Goal: Use online tool/utility: Utilize a website feature to perform a specific function

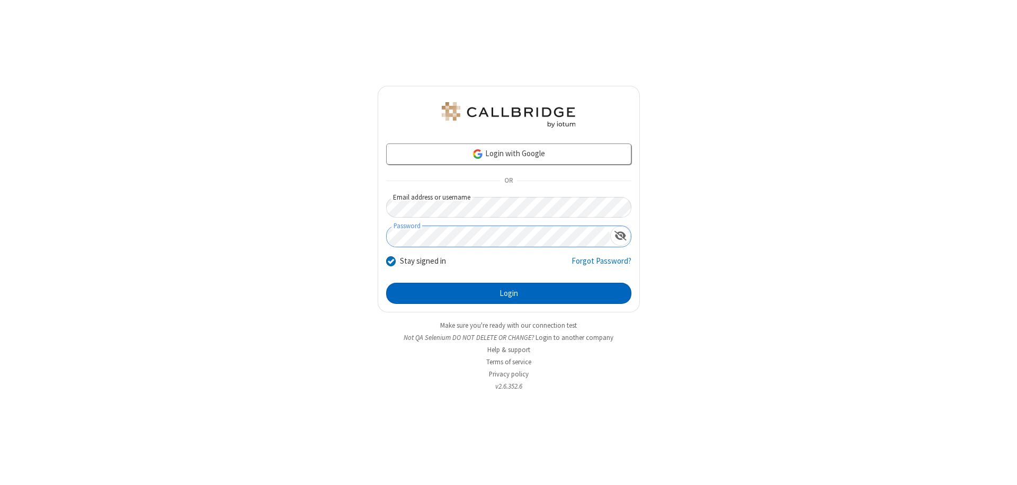
click at [508, 293] on button "Login" at bounding box center [508, 293] width 245 height 21
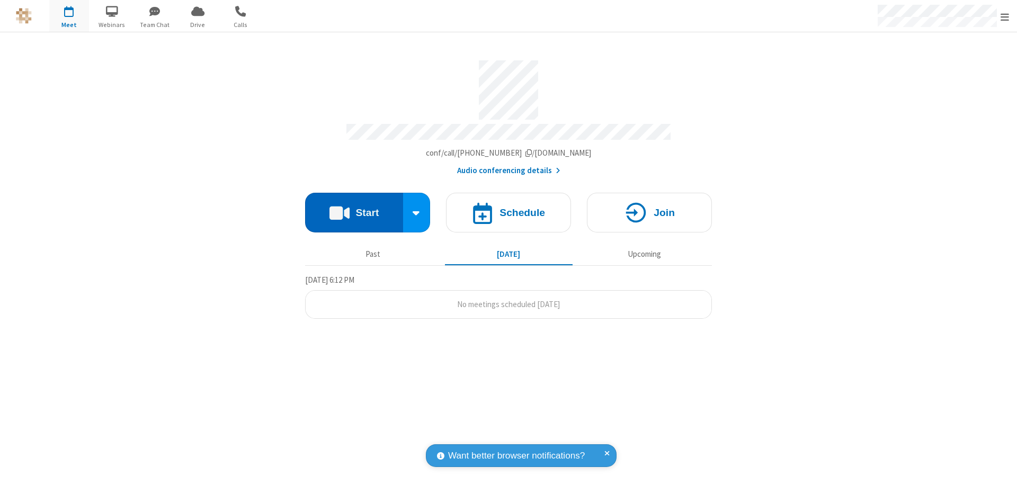
click at [354, 208] on button "Start" at bounding box center [354, 213] width 98 height 40
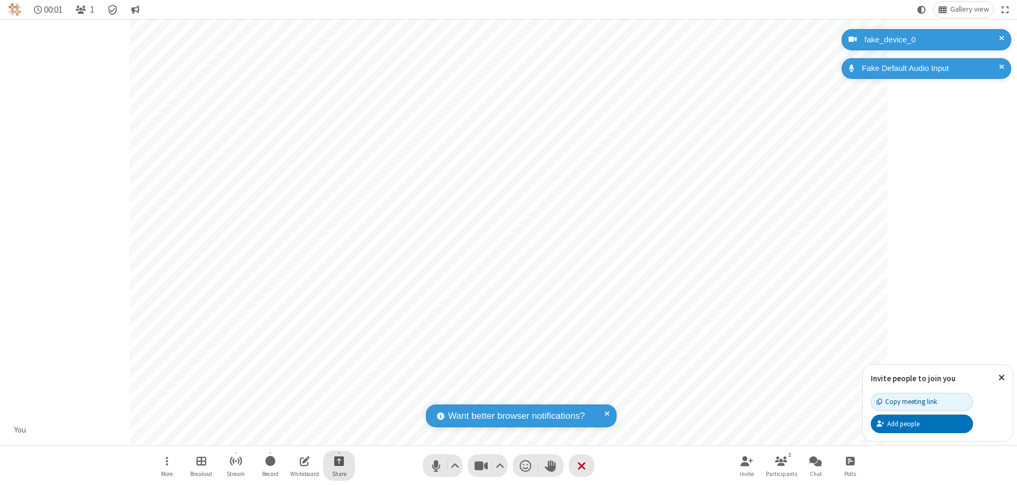
click at [339, 461] on span "Start sharing" at bounding box center [339, 460] width 10 height 13
click at [296, 417] on span "Present files & media" at bounding box center [296, 417] width 12 height 9
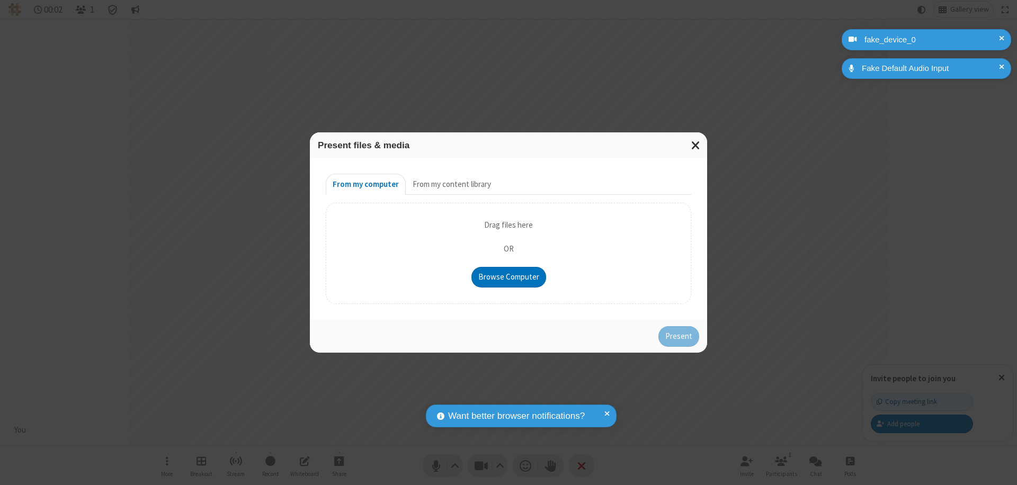
type input "C:\fakepath\doc_test.docx"
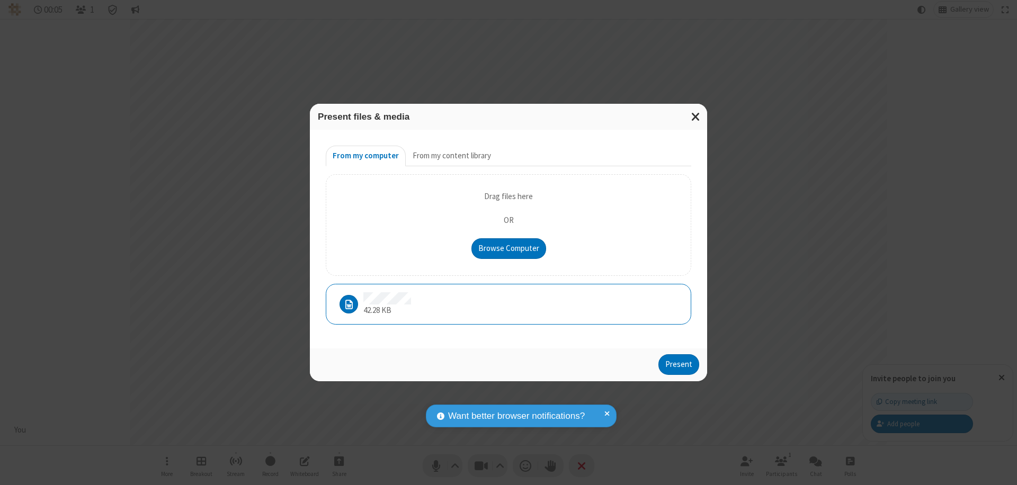
click at [680, 364] on button "Present" at bounding box center [678, 364] width 41 height 21
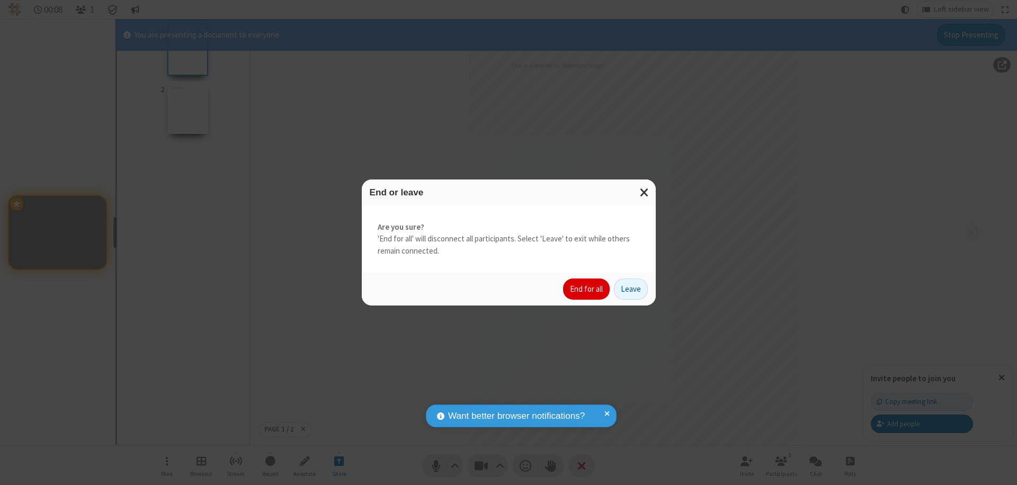
click at [587, 289] on button "End for all" at bounding box center [586, 289] width 47 height 21
